Goal: Information Seeking & Learning: Learn about a topic

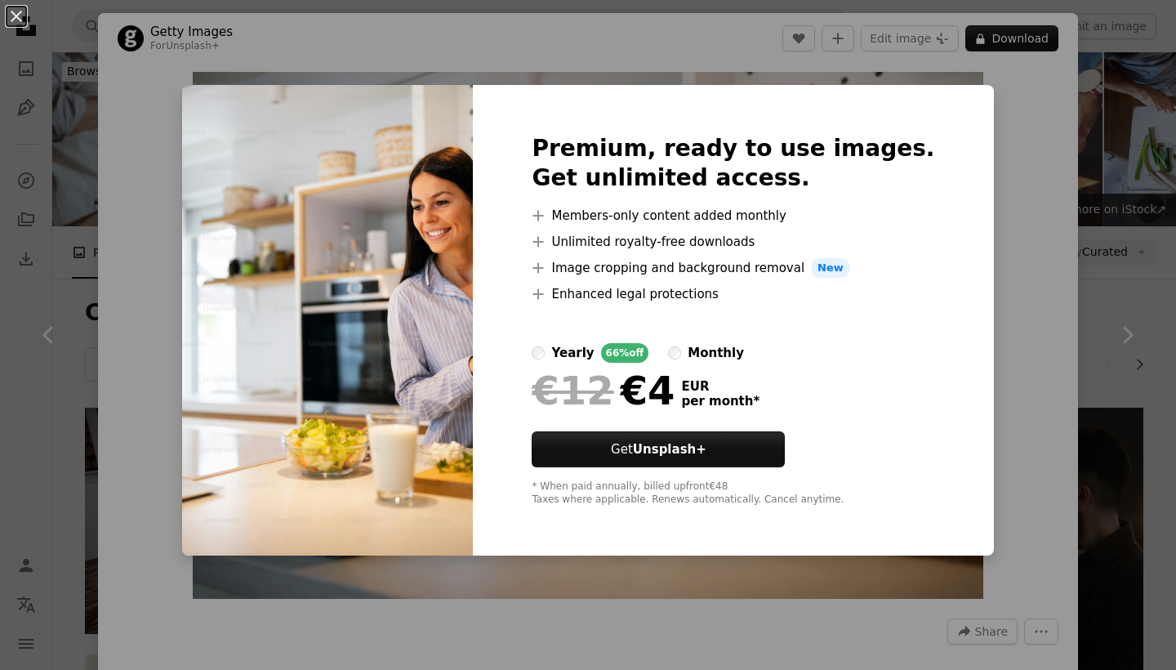
scroll to position [8103, 0]
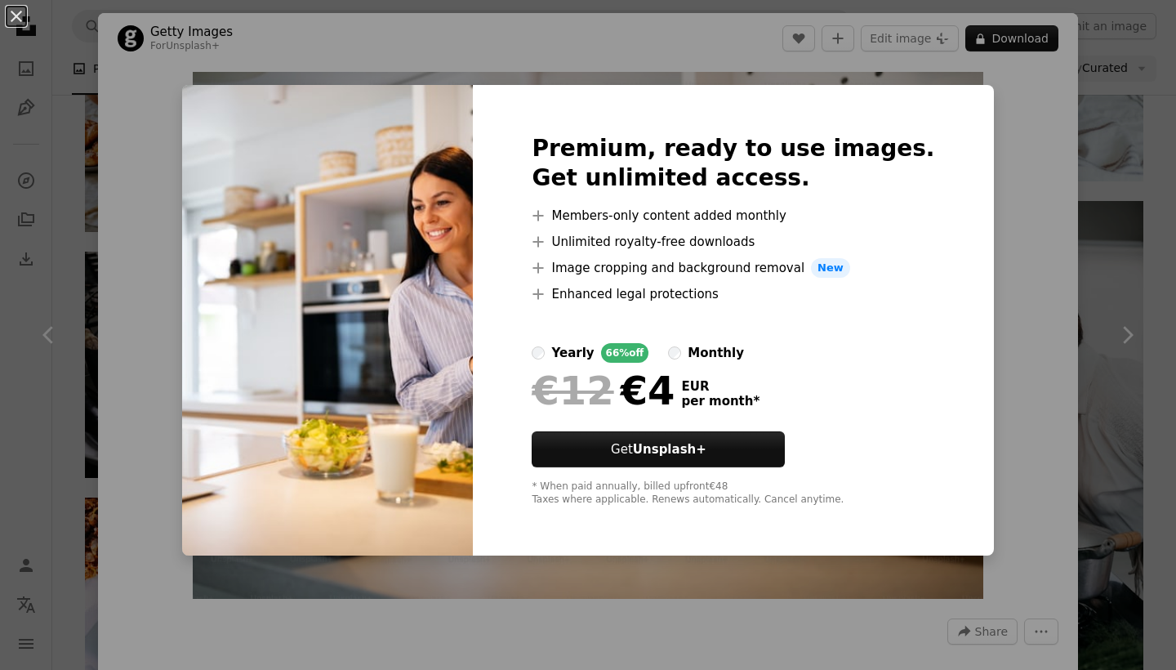
click at [1013, 143] on div "An X shape Premium, ready to use images. Get unlimited access. A plus sign Memb…" at bounding box center [588, 335] width 1176 height 670
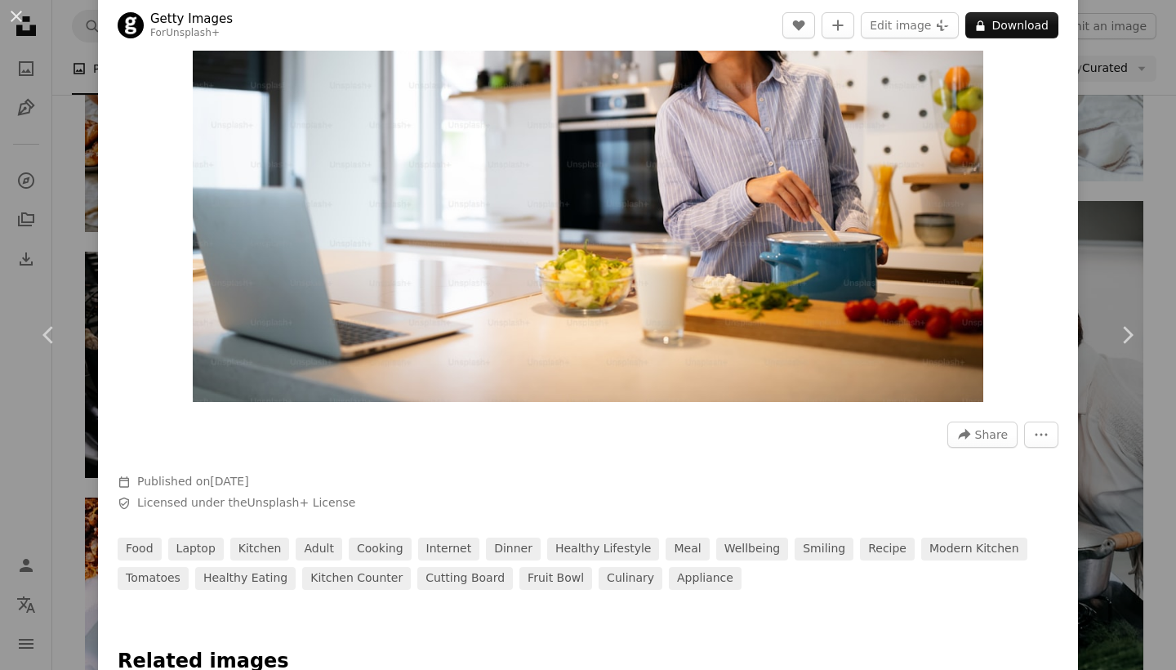
scroll to position [198, 0]
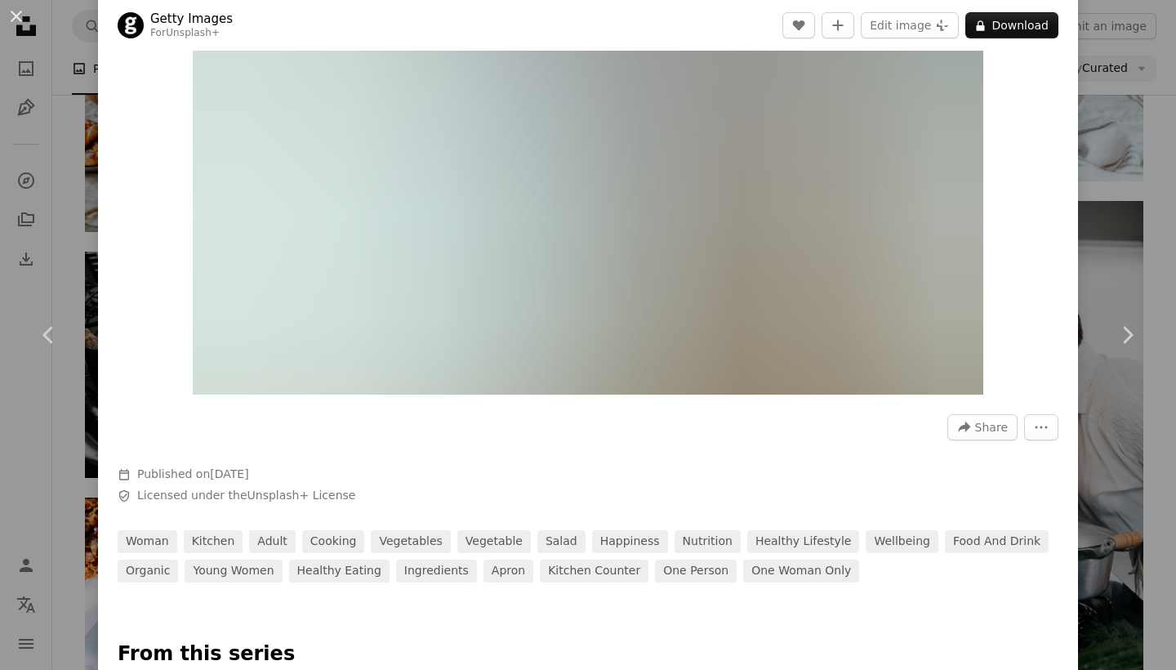
scroll to position [224, 0]
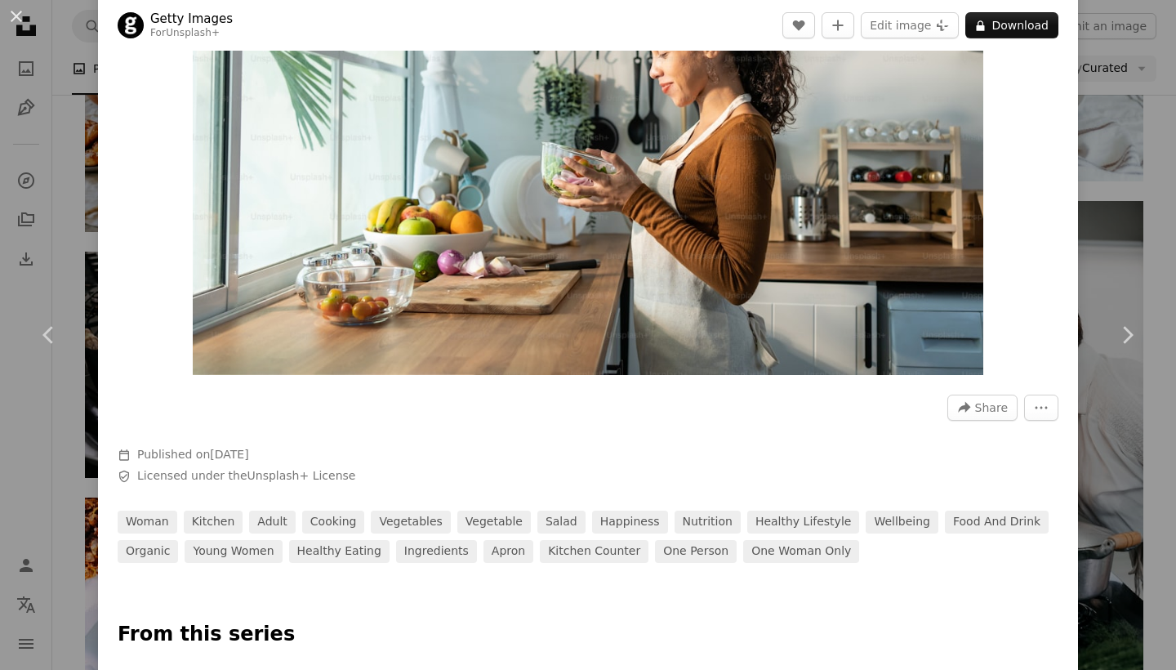
click at [1088, 209] on div "An X shape Chevron left Chevron right Getty Images For Unsplash+ A heart A plus…" at bounding box center [588, 335] width 1176 height 670
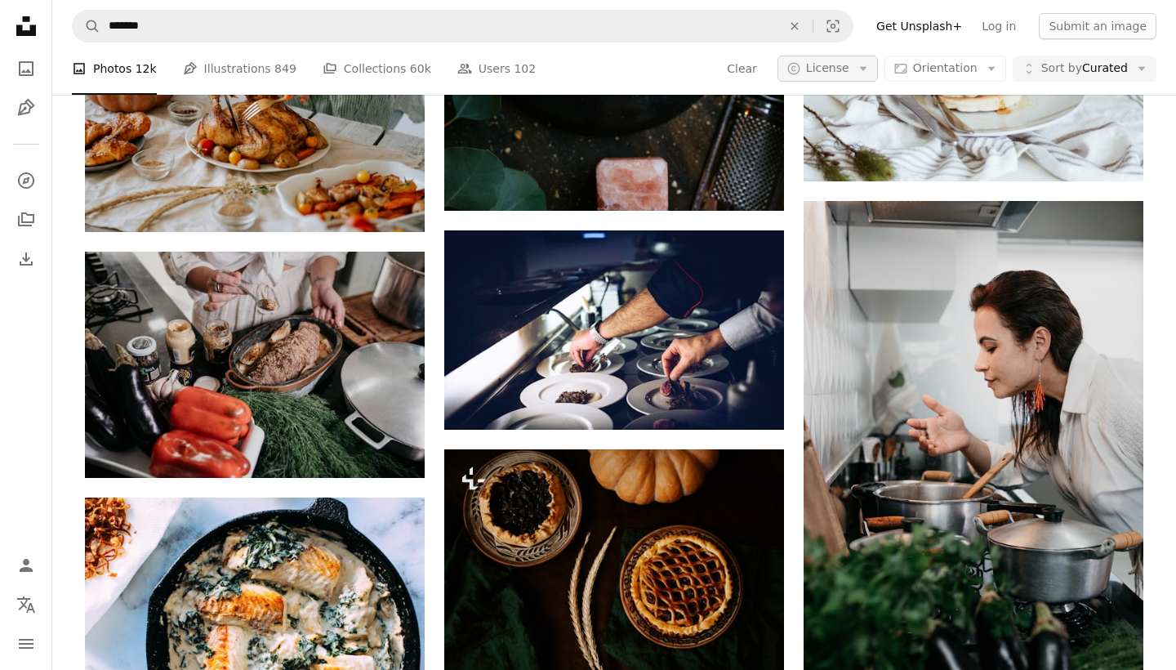
click at [878, 74] on button "A copyright icon © License Arrow down" at bounding box center [827, 69] width 100 height 26
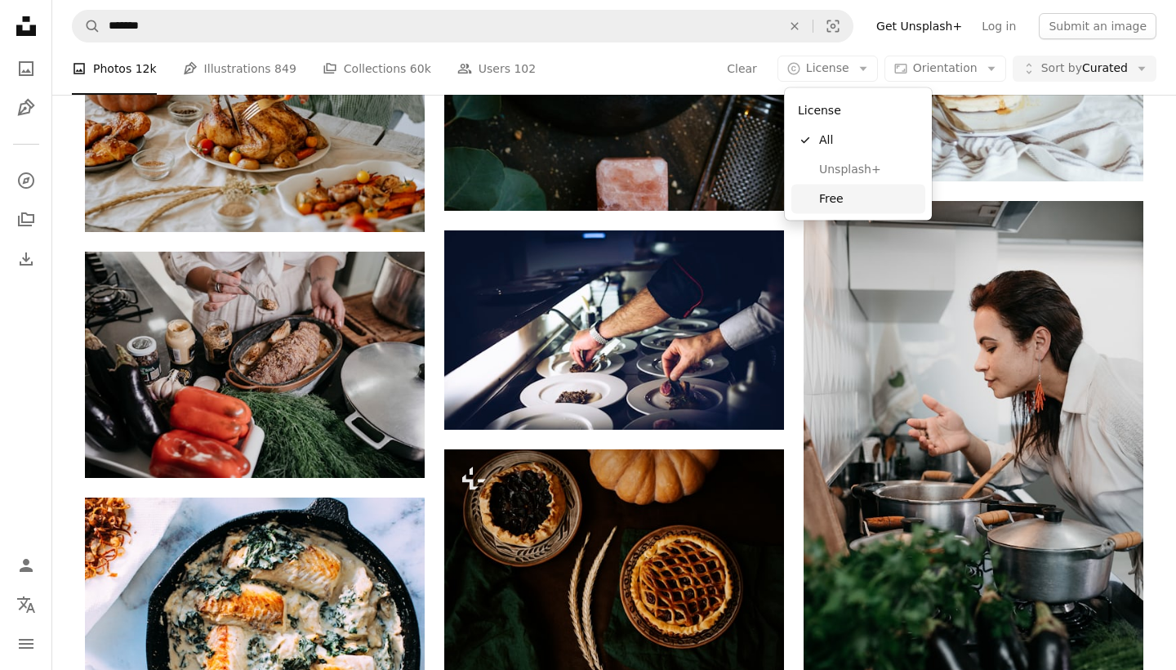
click at [844, 203] on span "Free" at bounding box center [869, 198] width 100 height 16
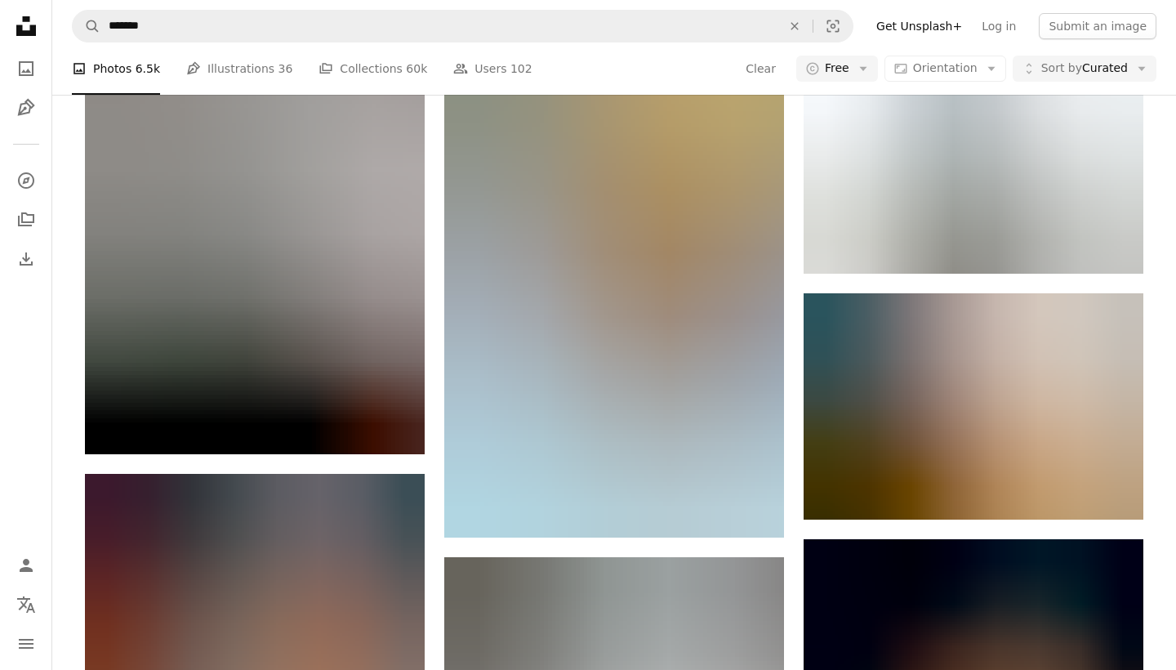
scroll to position [42501, 0]
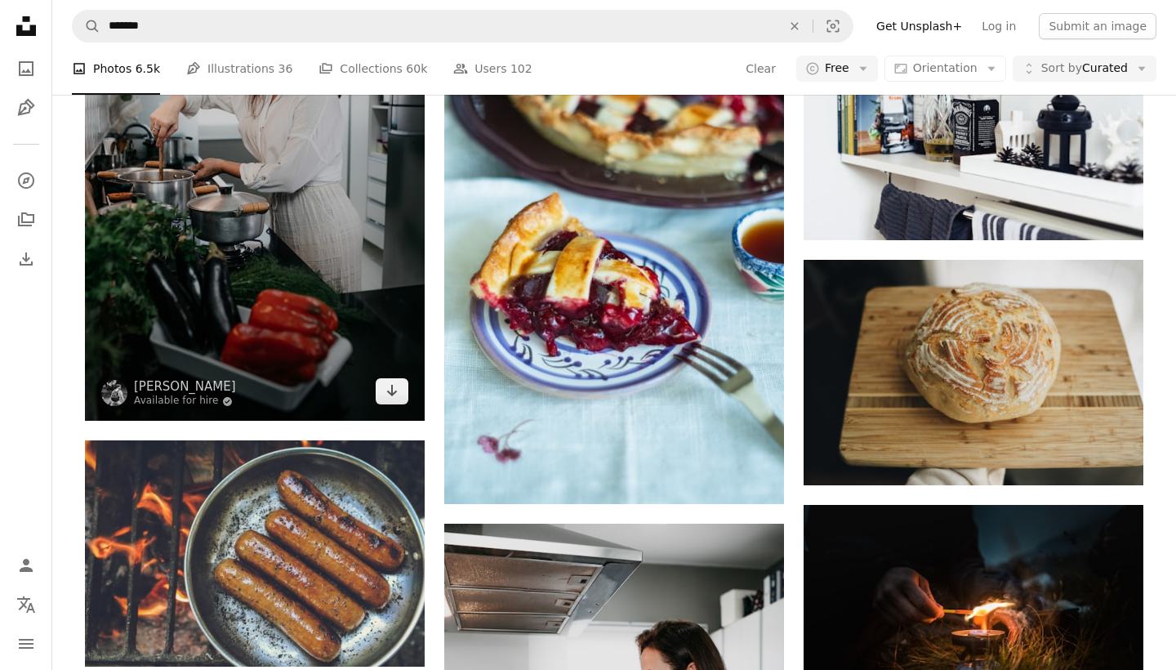
click at [317, 222] on img at bounding box center [255, 166] width 340 height 510
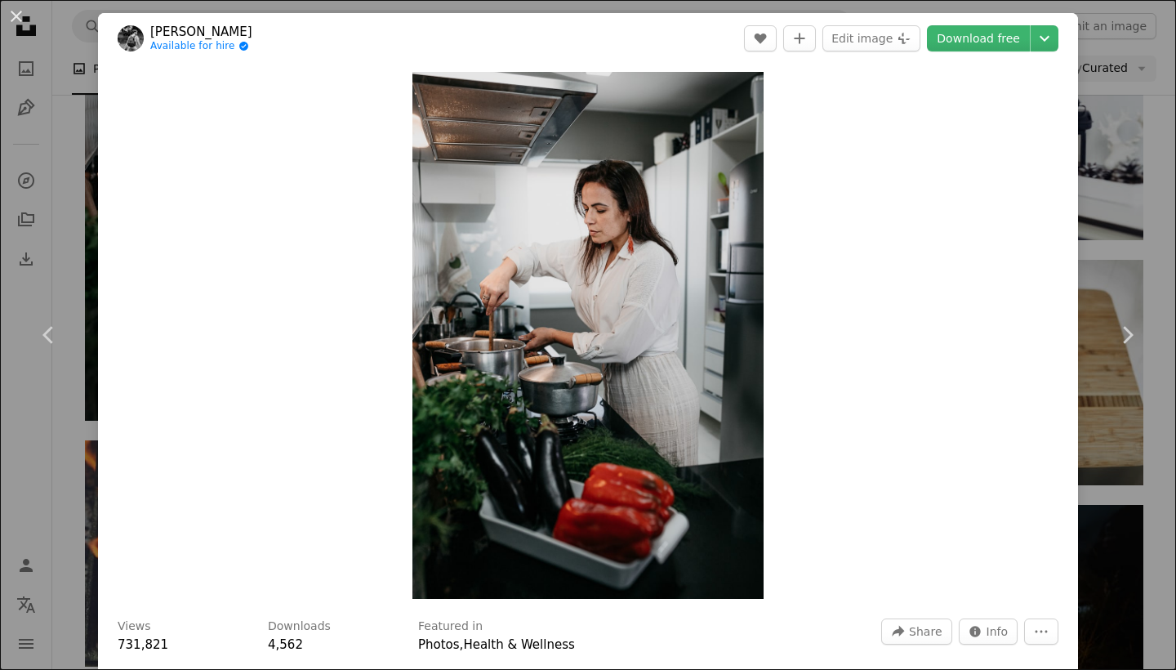
click at [337, 231] on div "Zoom in" at bounding box center [588, 335] width 980 height 543
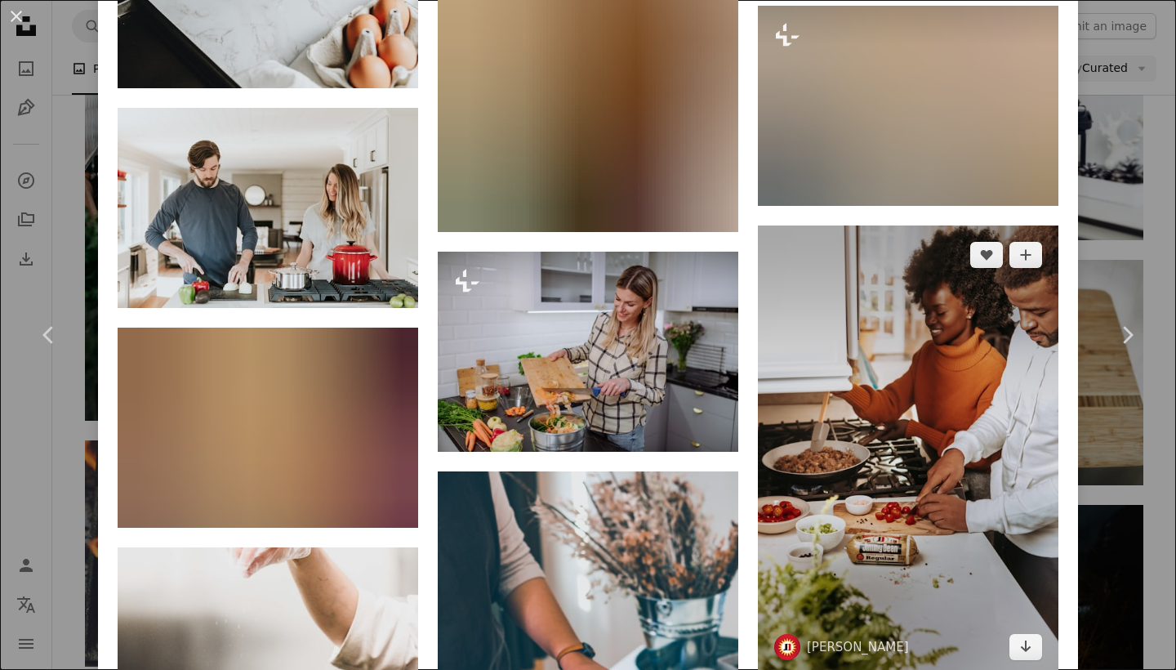
scroll to position [9647, 0]
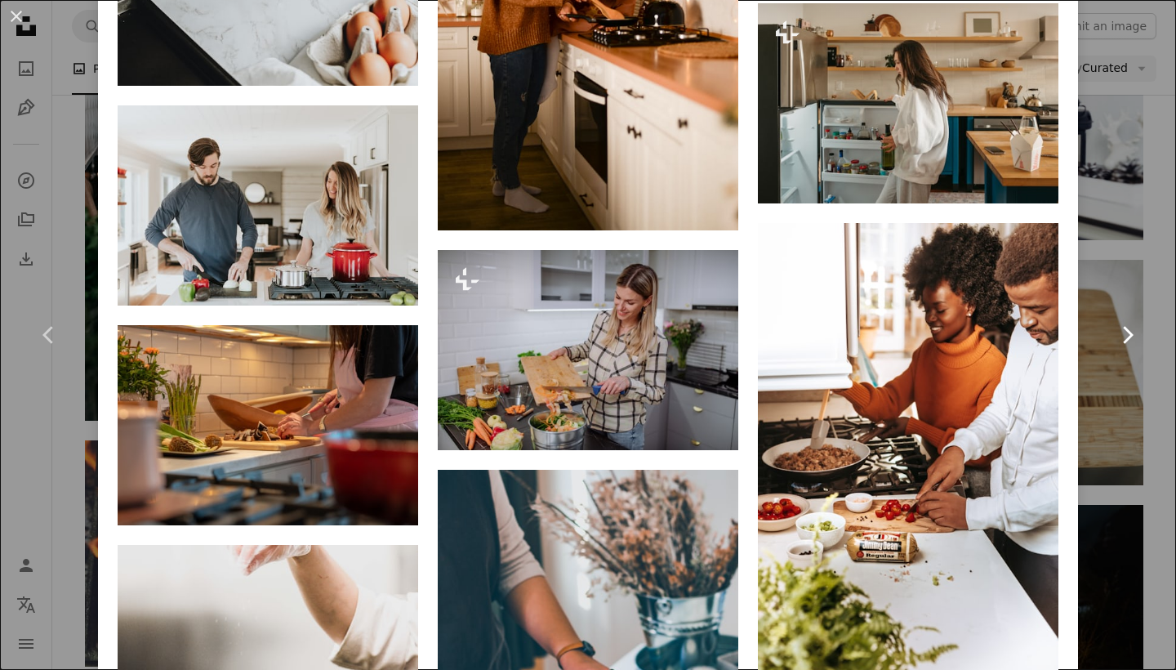
click at [1105, 296] on link "Chevron right" at bounding box center [1127, 334] width 98 height 157
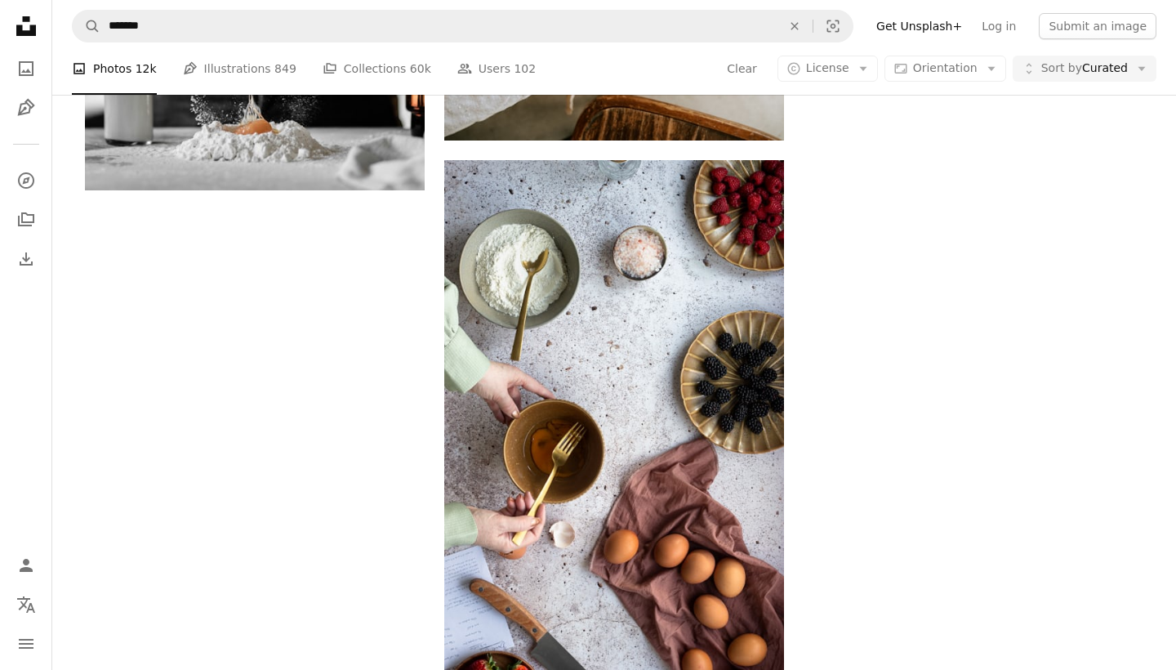
scroll to position [8103, 0]
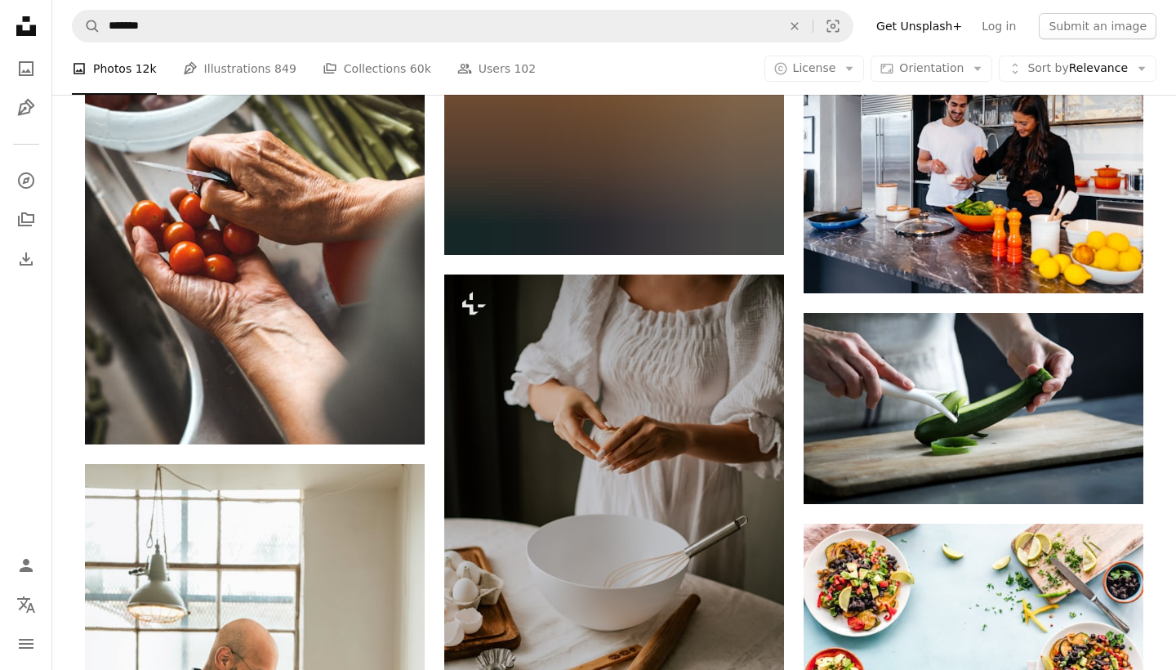
scroll to position [3, 0]
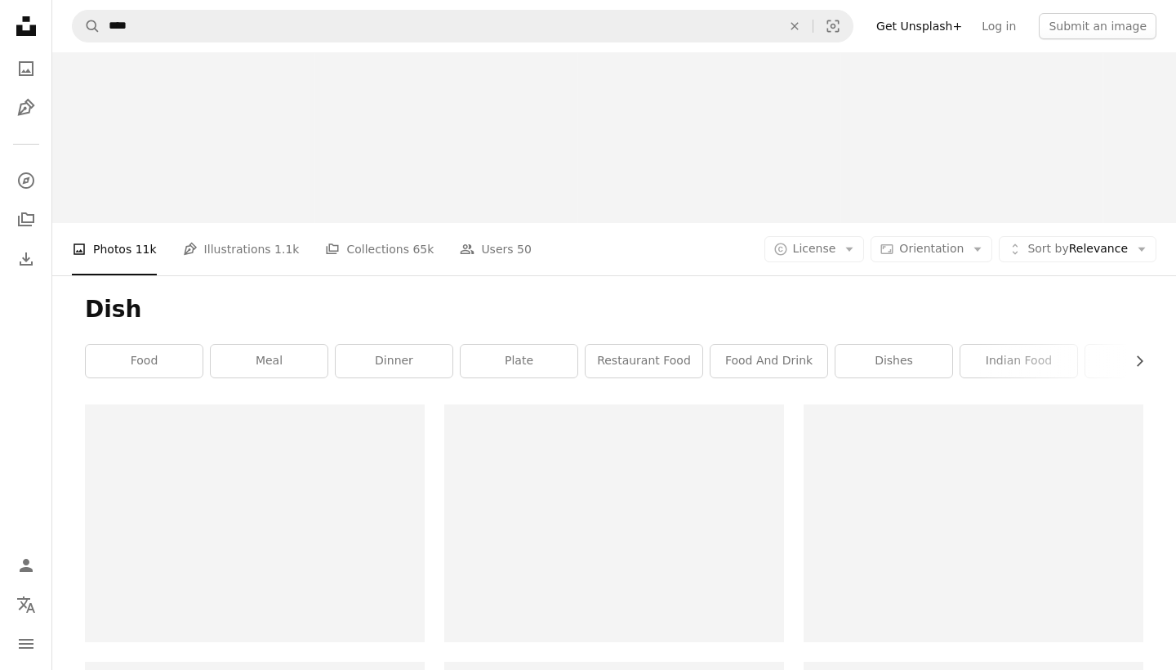
scroll to position [1261, 0]
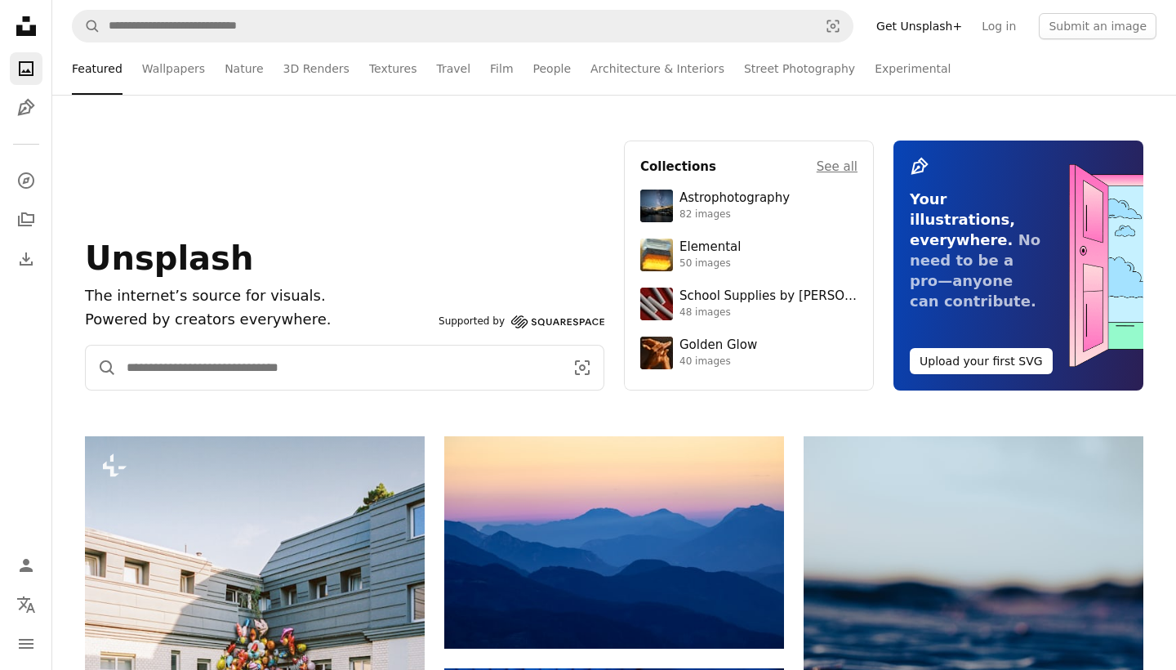
click at [194, 369] on input "Find visuals sitewide" at bounding box center [339, 367] width 444 height 44
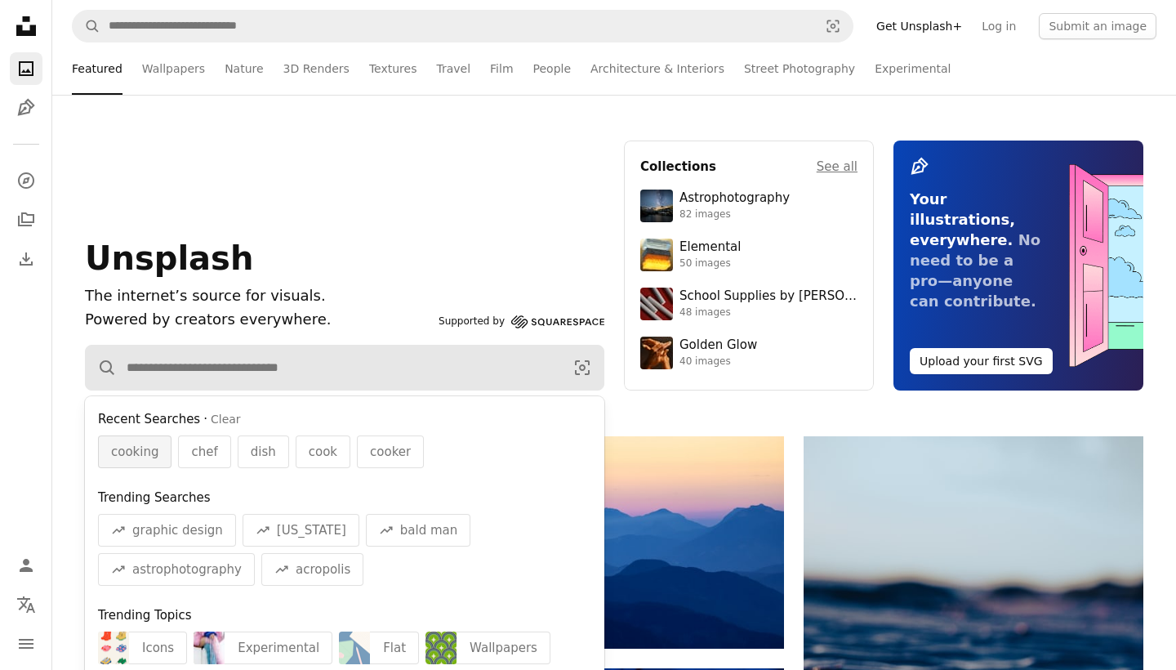
click at [151, 452] on span "cooking" at bounding box center [134, 452] width 47 height 20
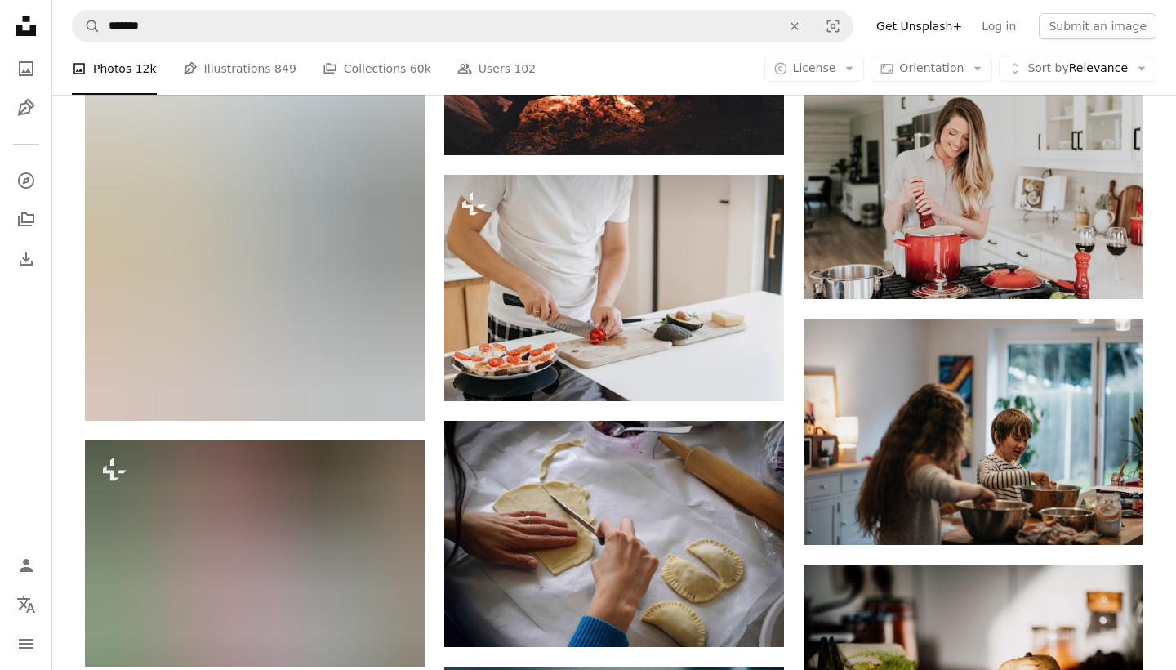
scroll to position [4597, 0]
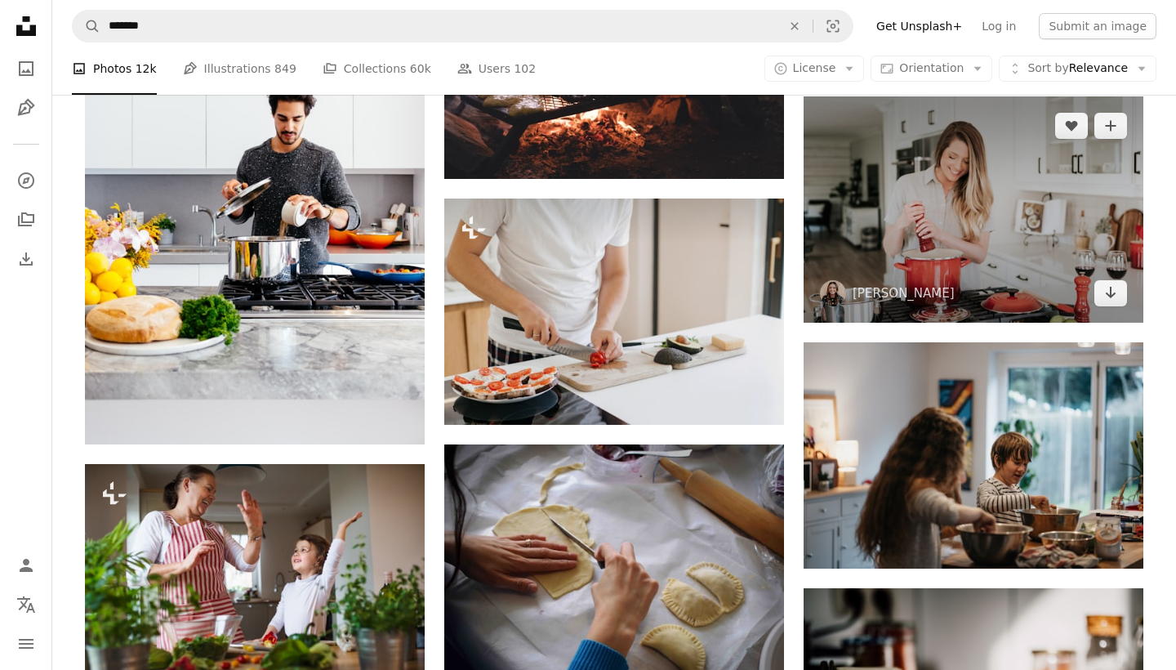
click at [971, 128] on img at bounding box center [974, 209] width 340 height 226
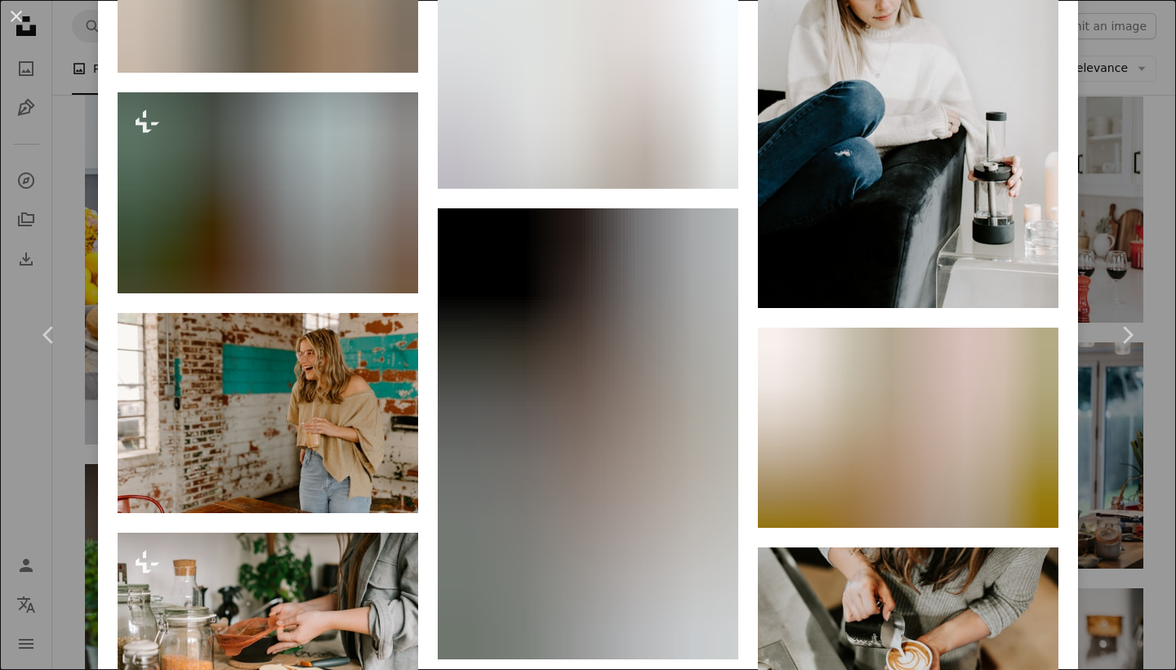
scroll to position [15099, 0]
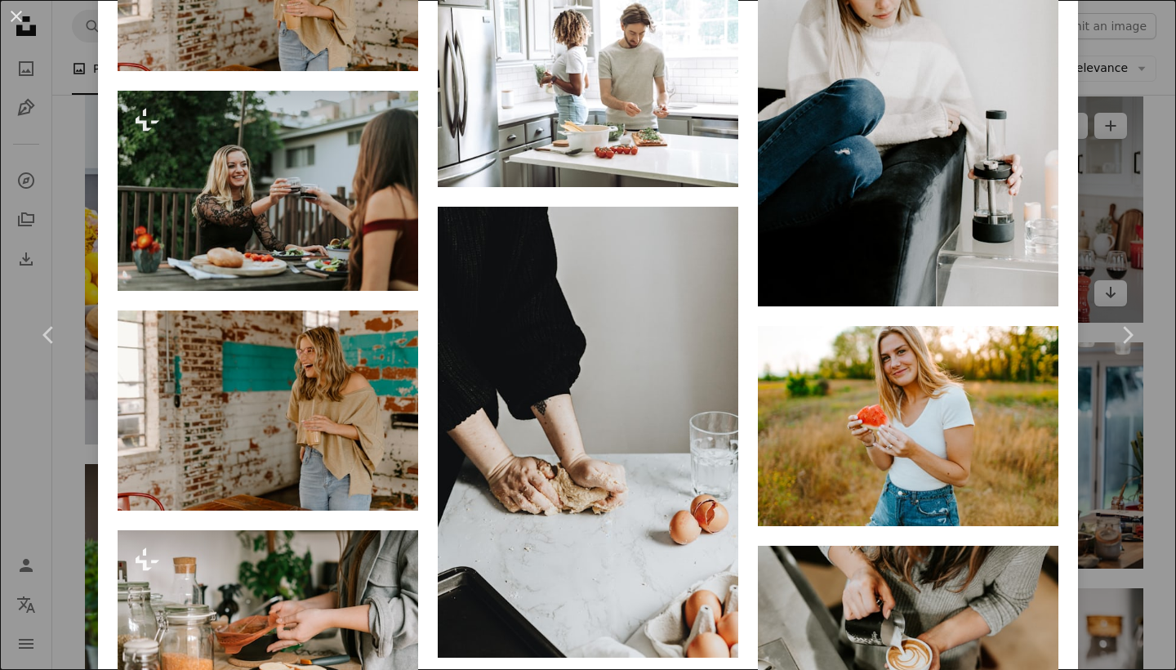
drag, startPoint x: 1102, startPoint y: 102, endPoint x: 1070, endPoint y: 182, distance: 86.1
click at [1102, 102] on div "An X shape Chevron left Chevron right [PERSON_NAME] beccatapert A heart A plus …" at bounding box center [588, 335] width 1176 height 670
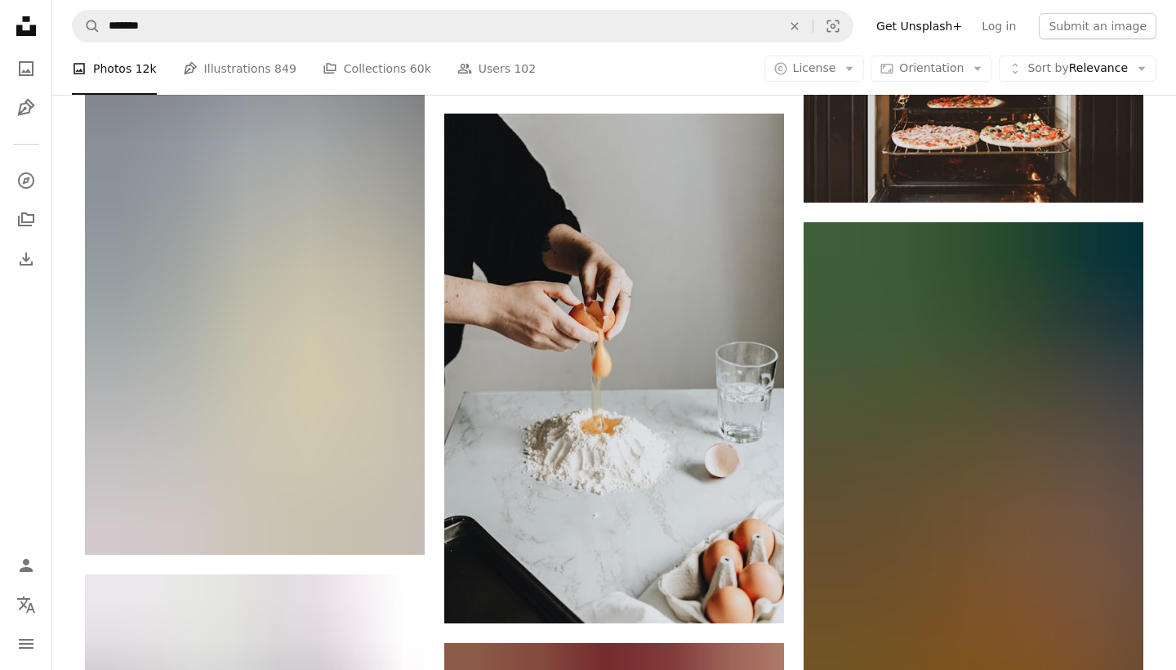
scroll to position [11894, 0]
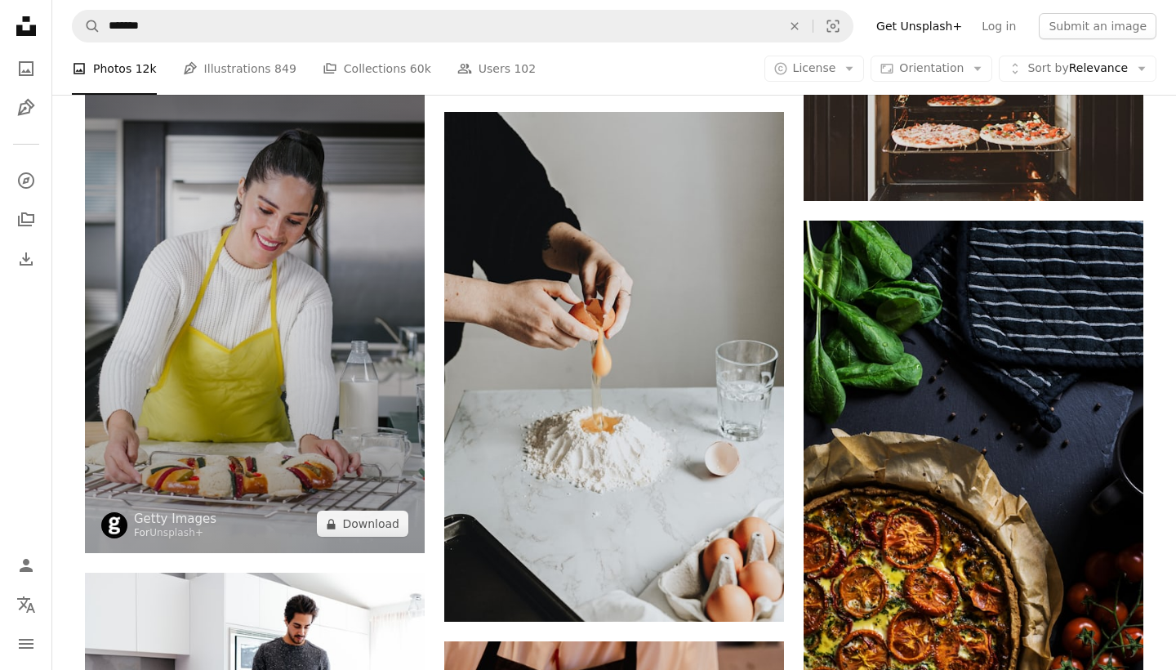
click at [295, 145] on img at bounding box center [255, 298] width 340 height 510
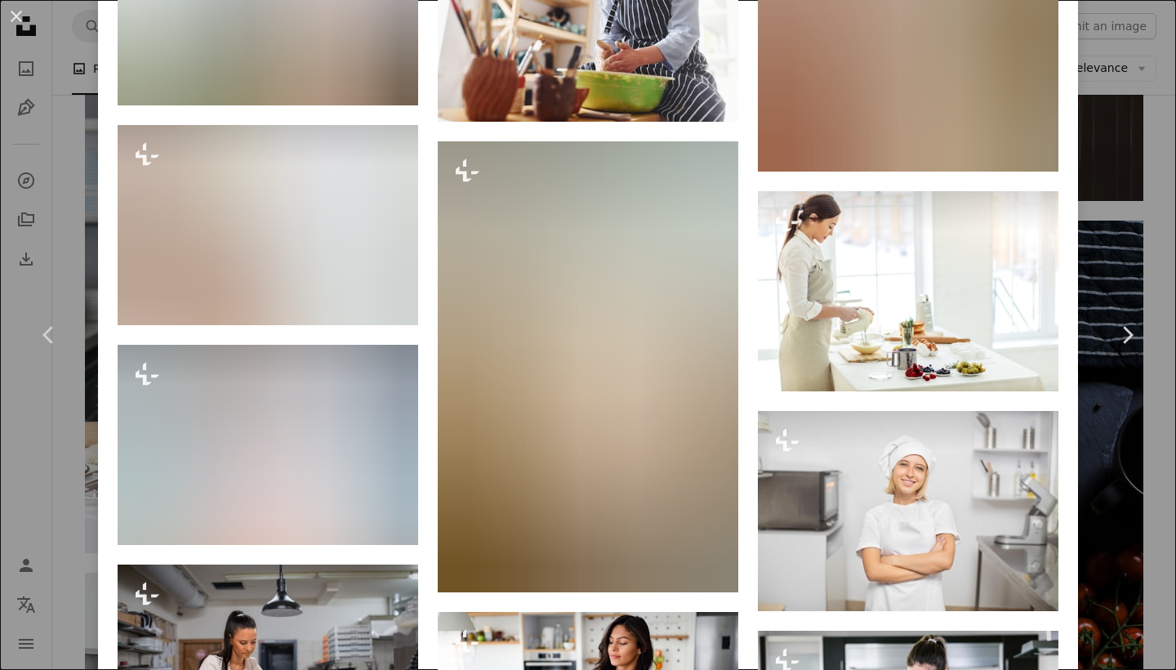
scroll to position [2885, 0]
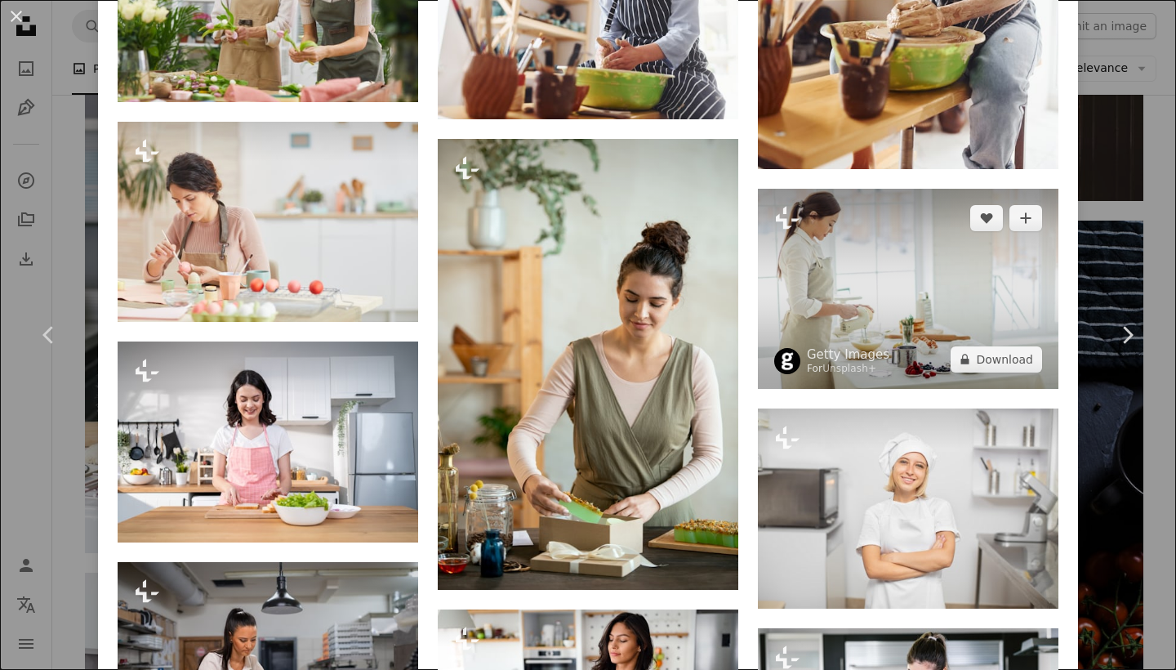
click at [925, 252] on img at bounding box center [908, 289] width 301 height 200
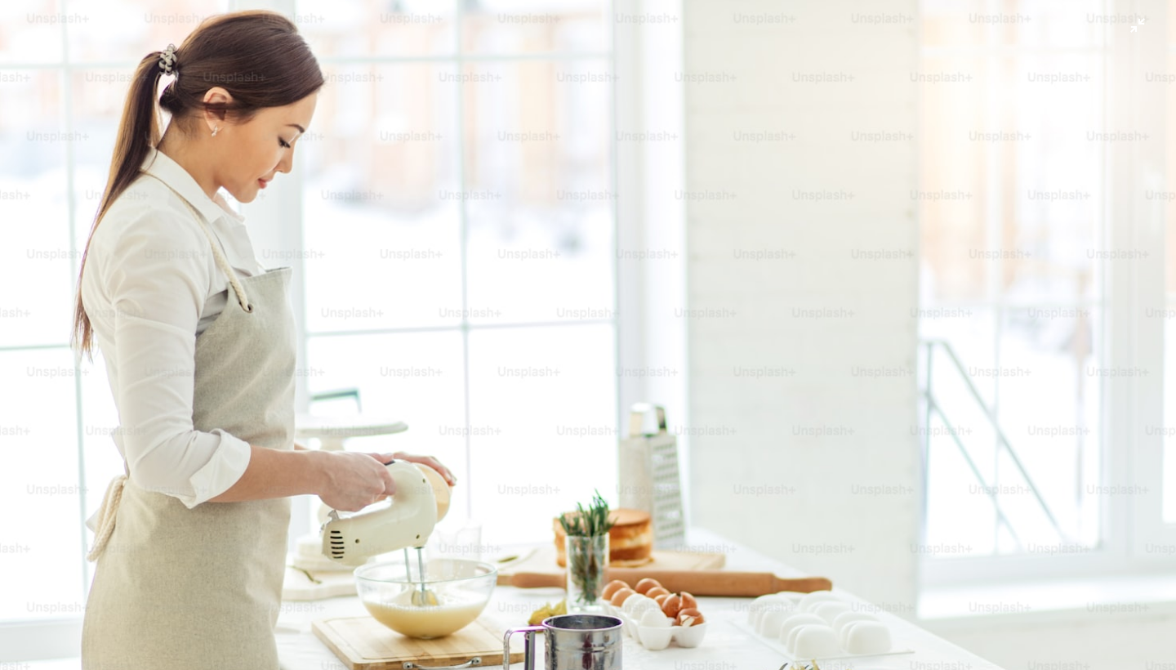
scroll to position [57, 0]
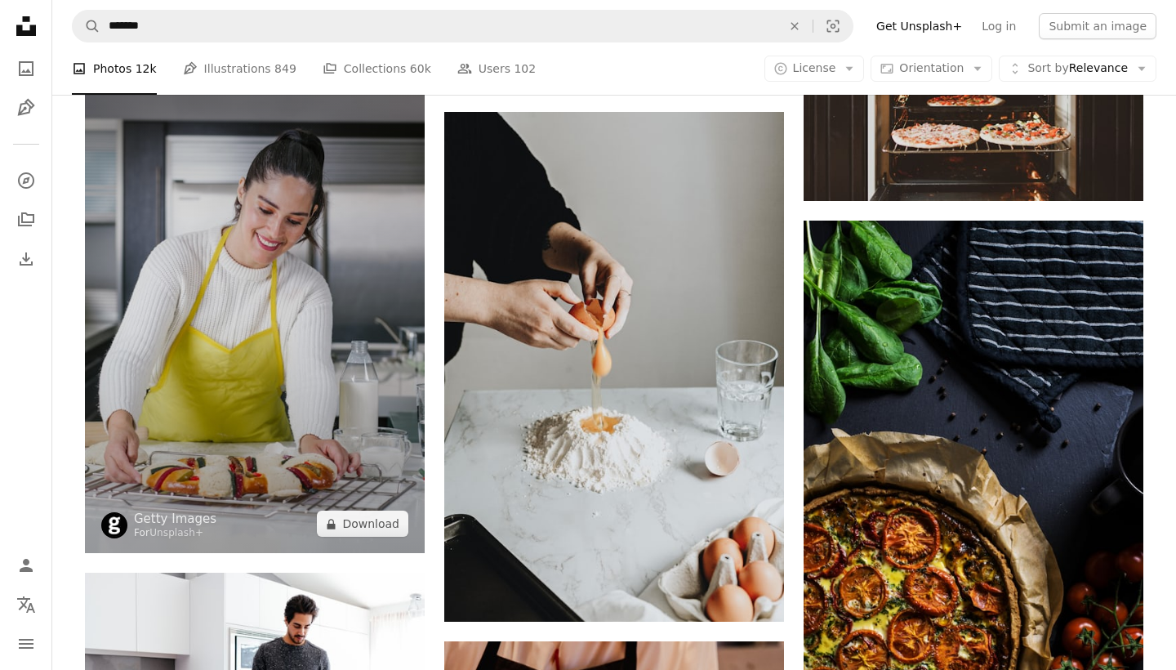
click at [337, 357] on img at bounding box center [255, 298] width 340 height 510
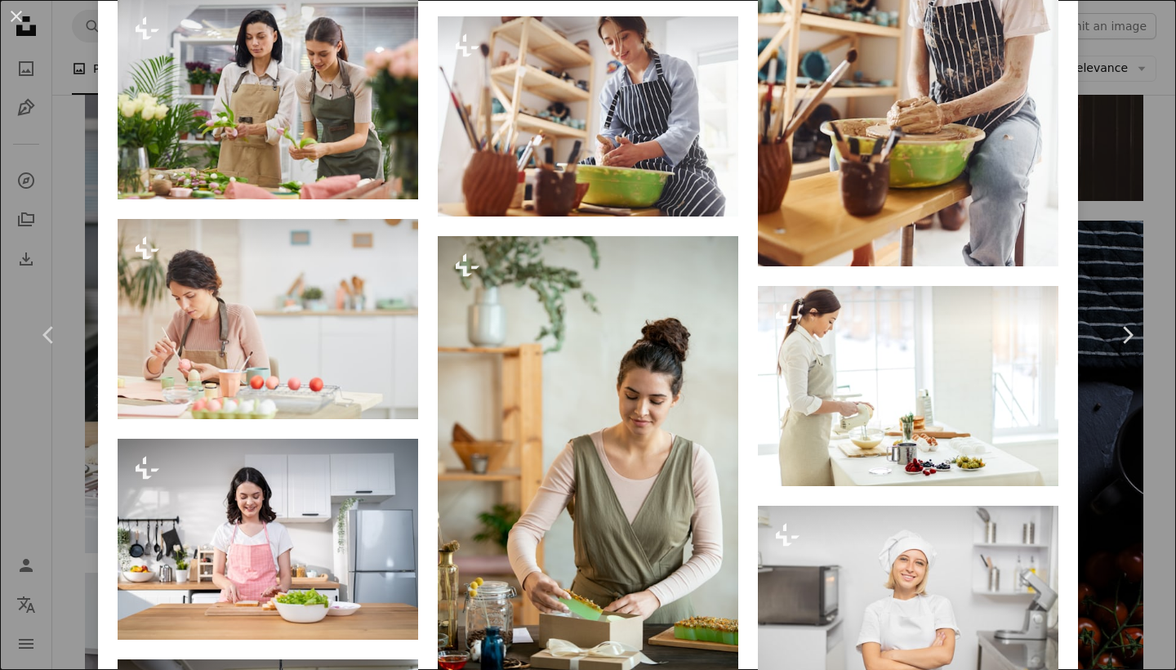
scroll to position [2855, 0]
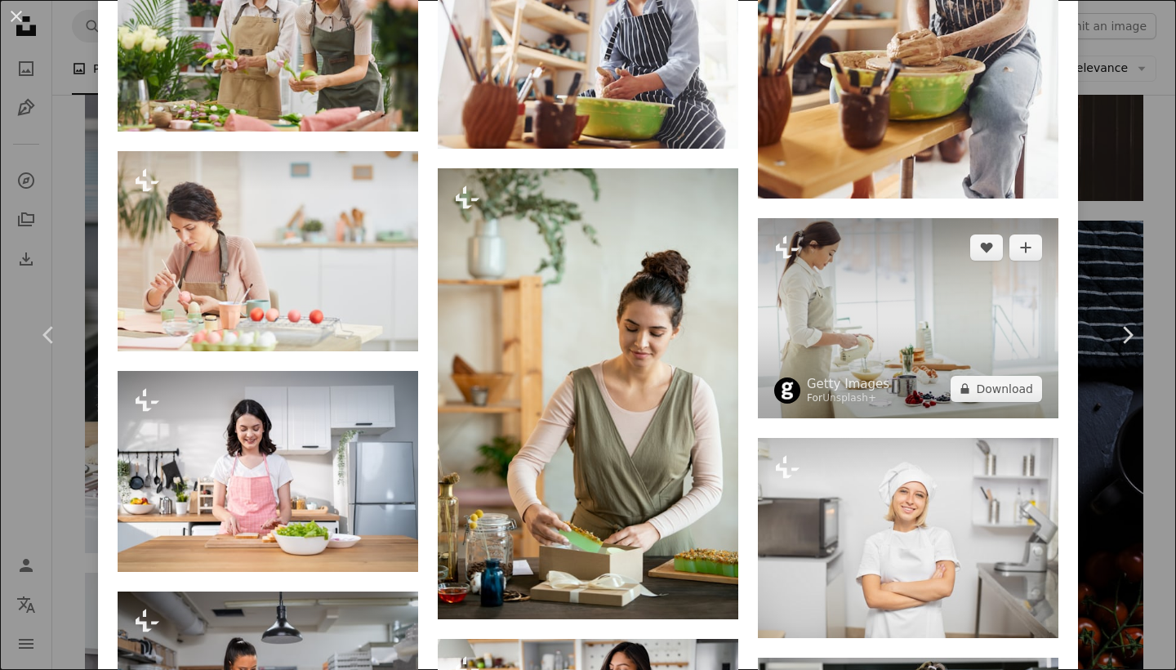
click at [869, 352] on img at bounding box center [908, 318] width 301 height 200
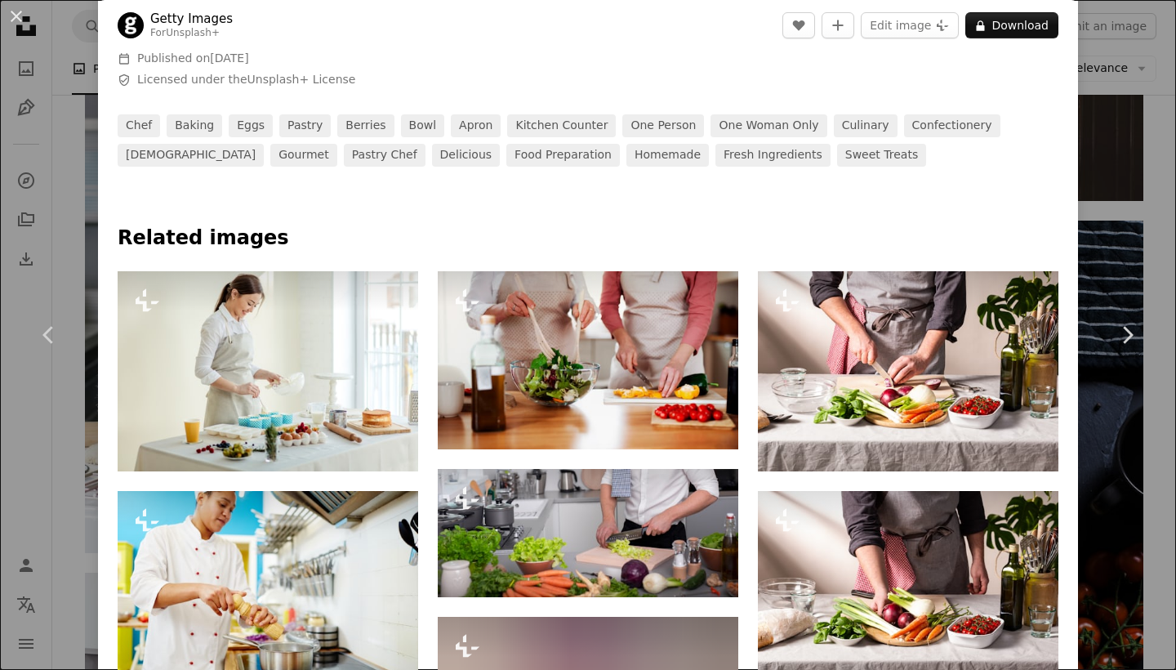
scroll to position [1022, 0]
